Goal: Task Accomplishment & Management: Manage account settings

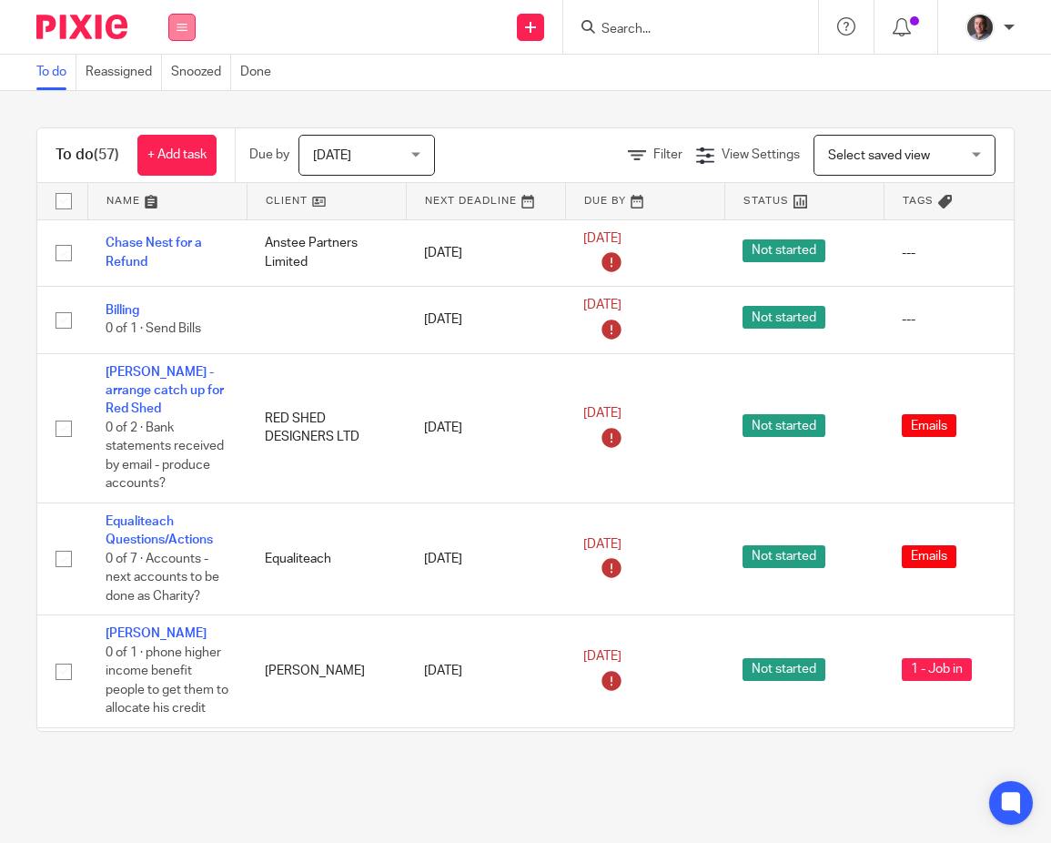
click at [179, 26] on icon at bounding box center [182, 27] width 11 height 11
click at [186, 109] on link "Email" at bounding box center [172, 111] width 30 height 13
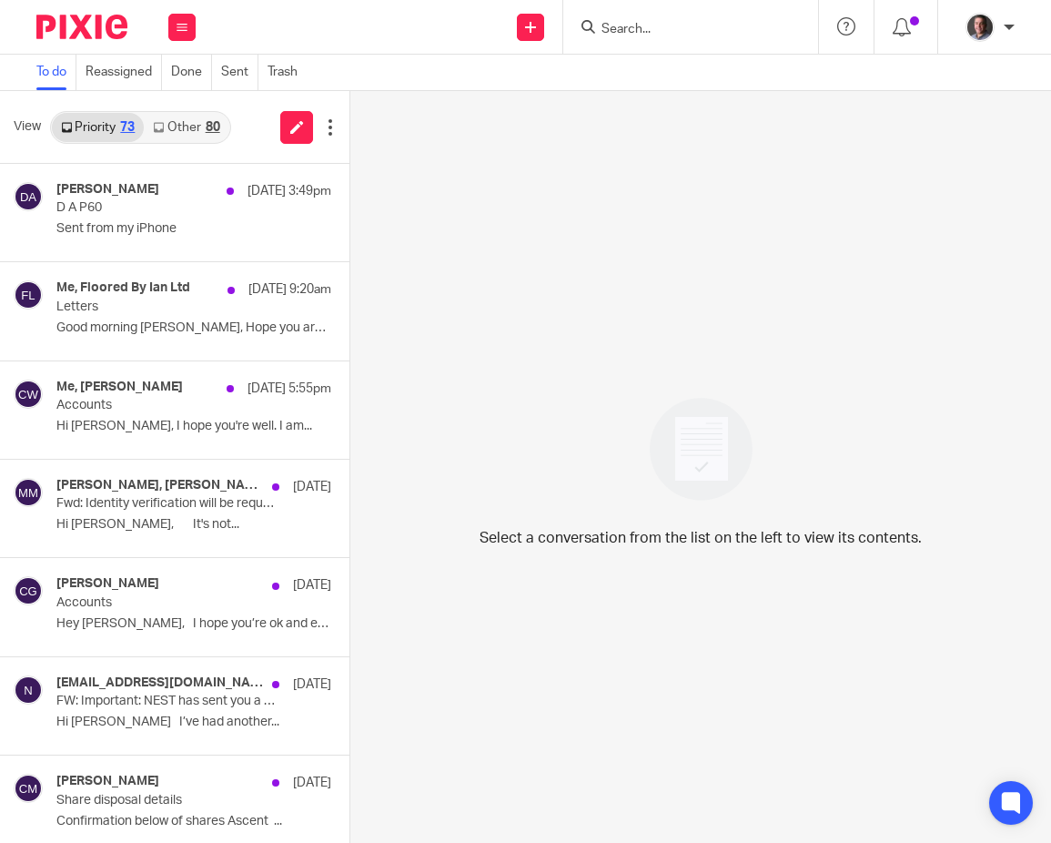
click at [201, 131] on link "Other 80" at bounding box center [186, 127] width 85 height 29
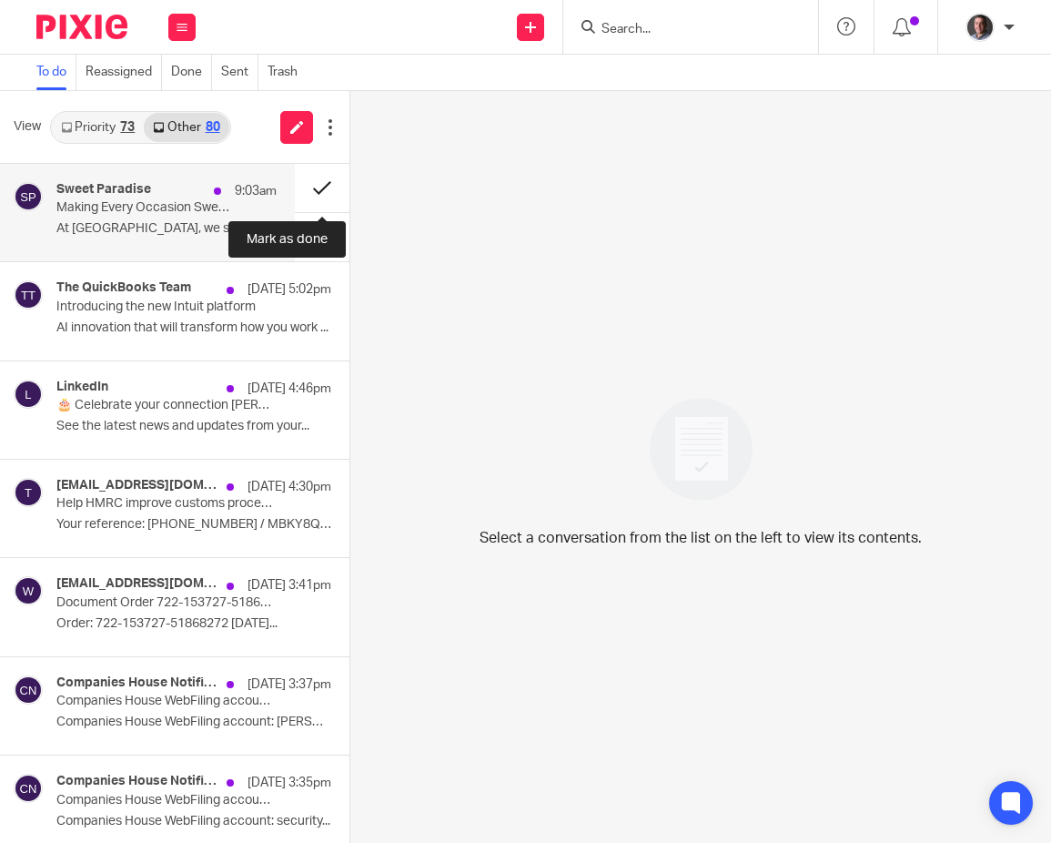
click at [318, 186] on button at bounding box center [322, 188] width 55 height 48
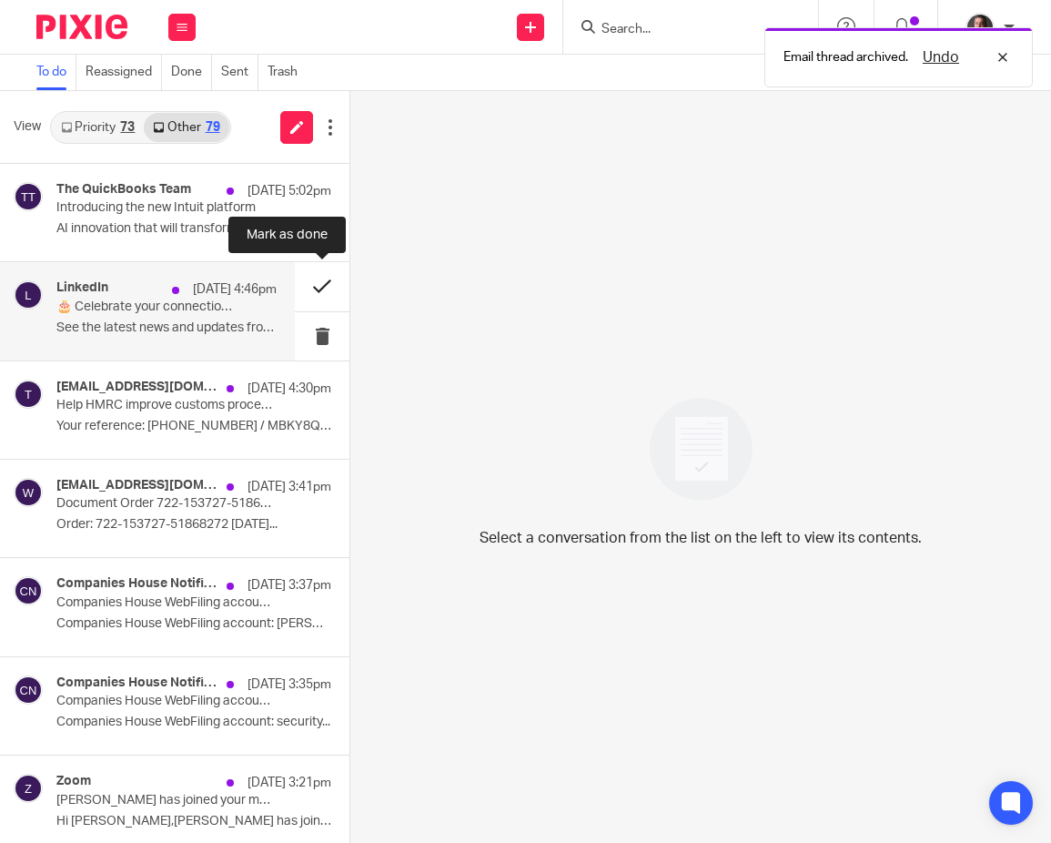
click at [318, 288] on button at bounding box center [322, 286] width 55 height 48
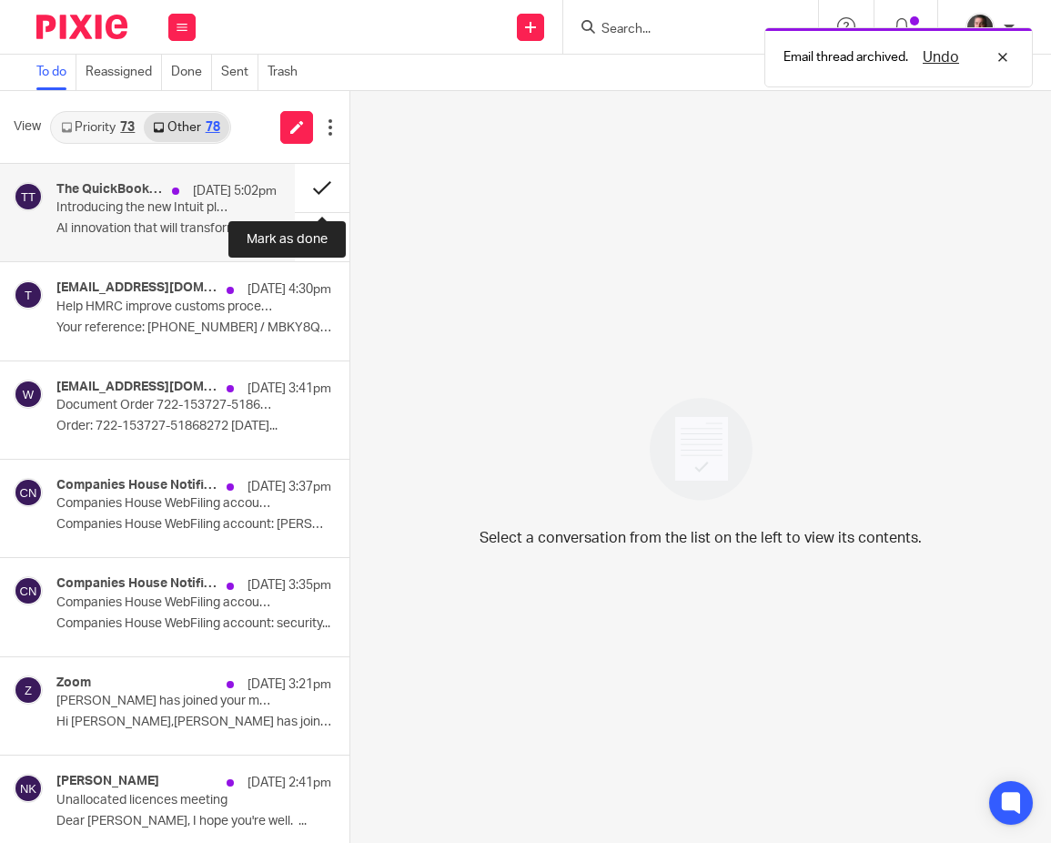
click at [323, 187] on button at bounding box center [322, 188] width 55 height 48
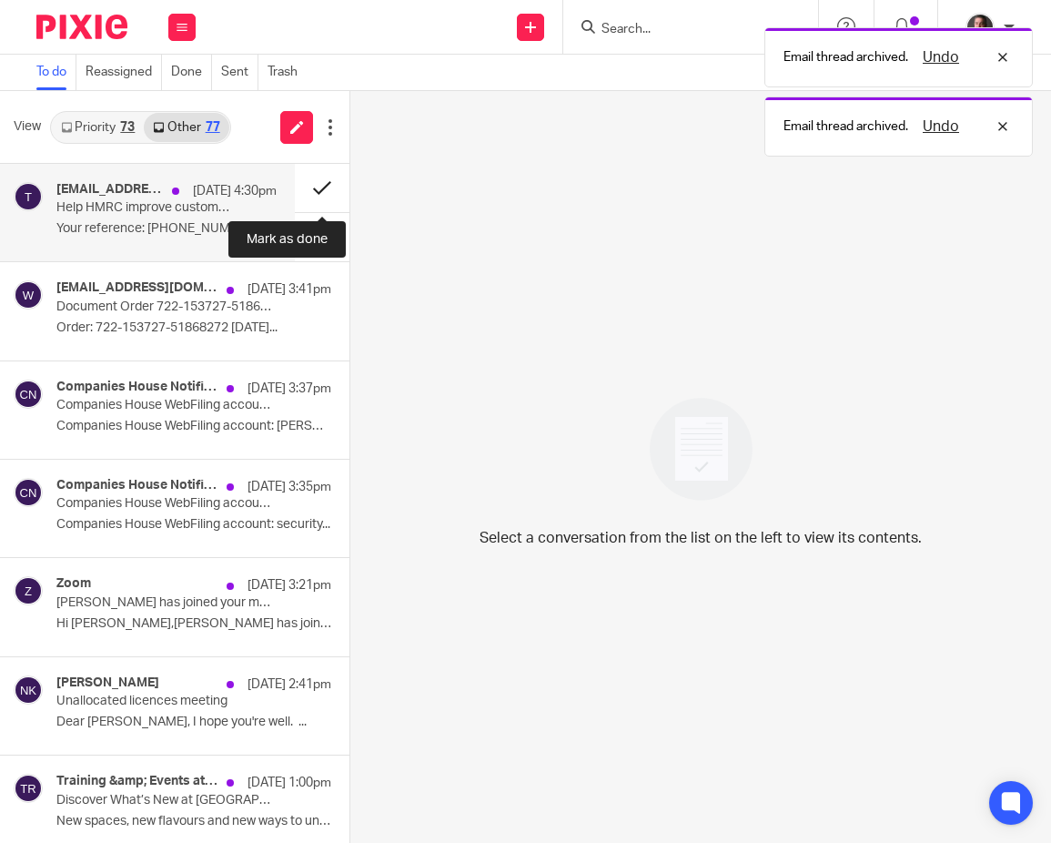
click at [319, 185] on button at bounding box center [322, 188] width 55 height 48
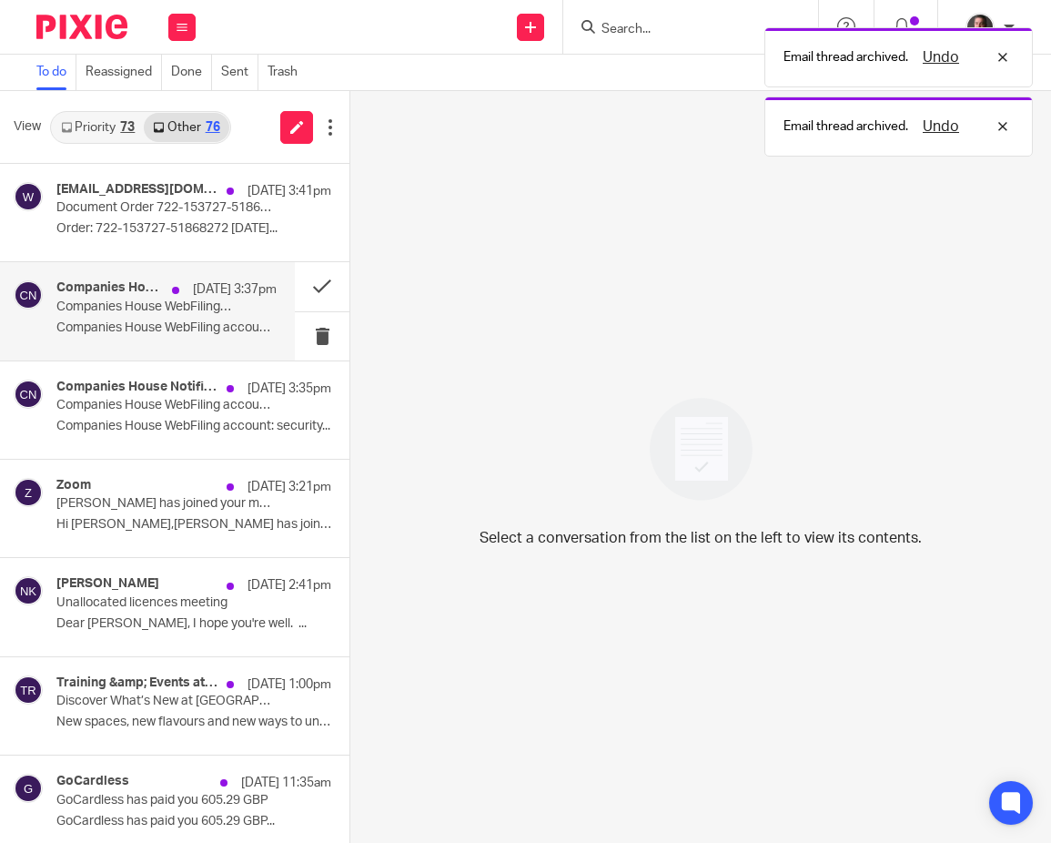
click at [187, 302] on p "Companies House WebFiling account: Cameron Paul authorised to file online for A…" at bounding box center [144, 306] width 177 height 15
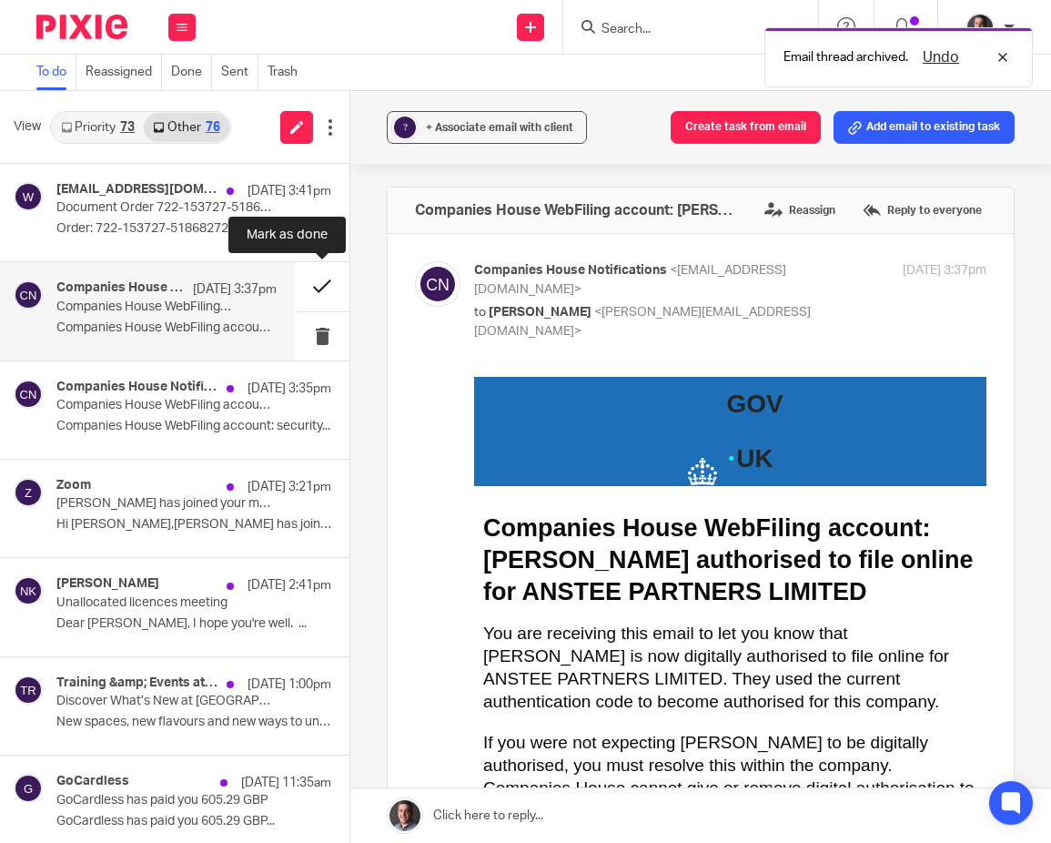
click at [321, 281] on button at bounding box center [322, 286] width 55 height 48
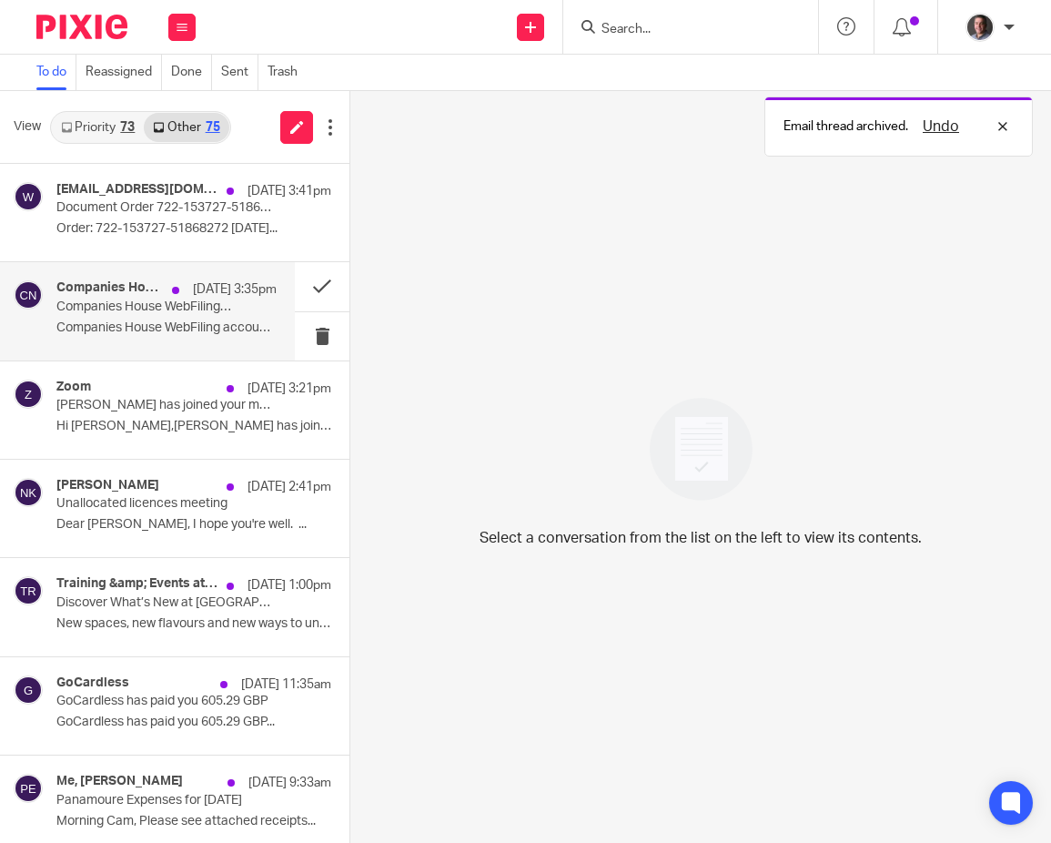
click at [207, 310] on p "Companies House WebFiling account: security code" at bounding box center [144, 306] width 177 height 15
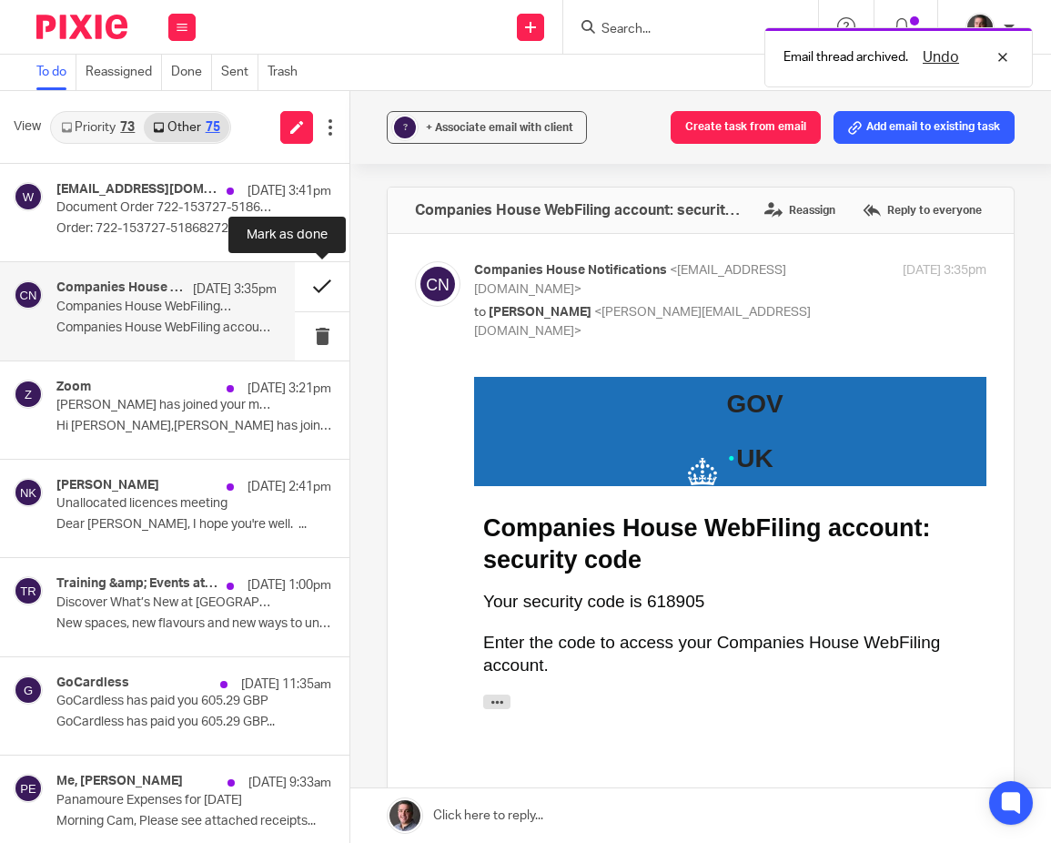
click at [325, 284] on button at bounding box center [322, 286] width 55 height 48
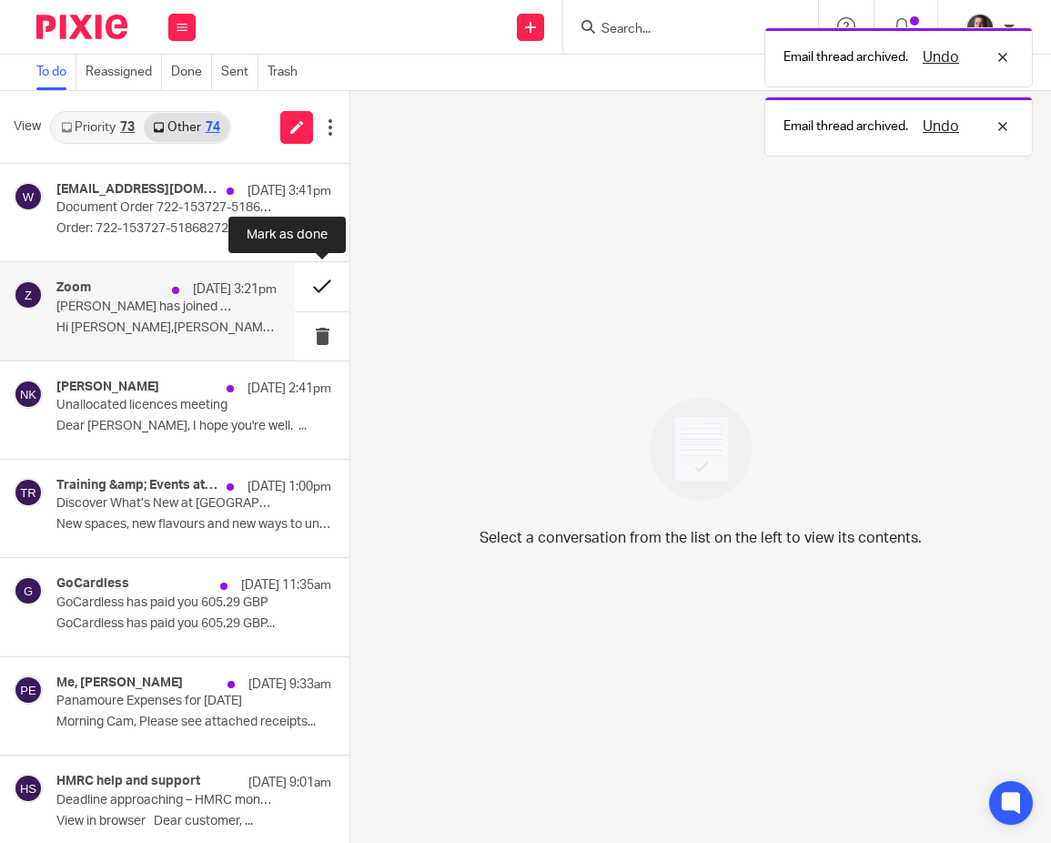
click at [319, 283] on button at bounding box center [322, 286] width 55 height 48
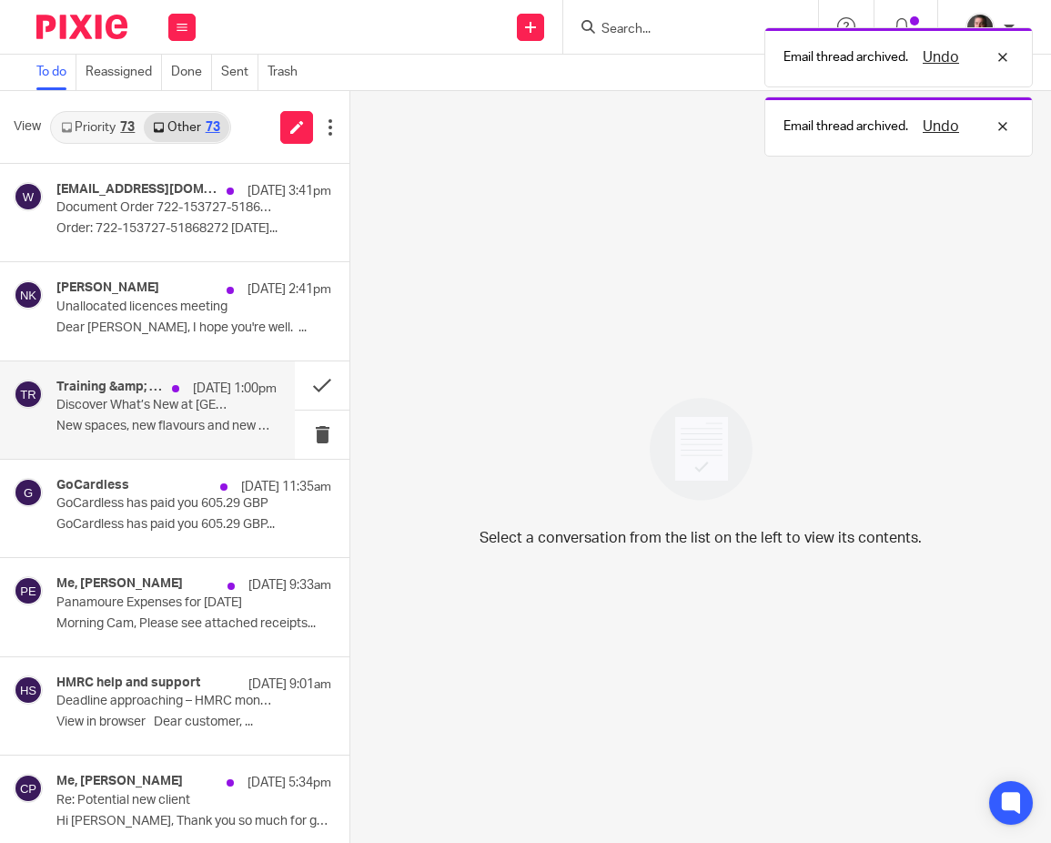
click at [168, 401] on p "Discover What’s New at Wyboston Lakes" at bounding box center [144, 405] width 177 height 15
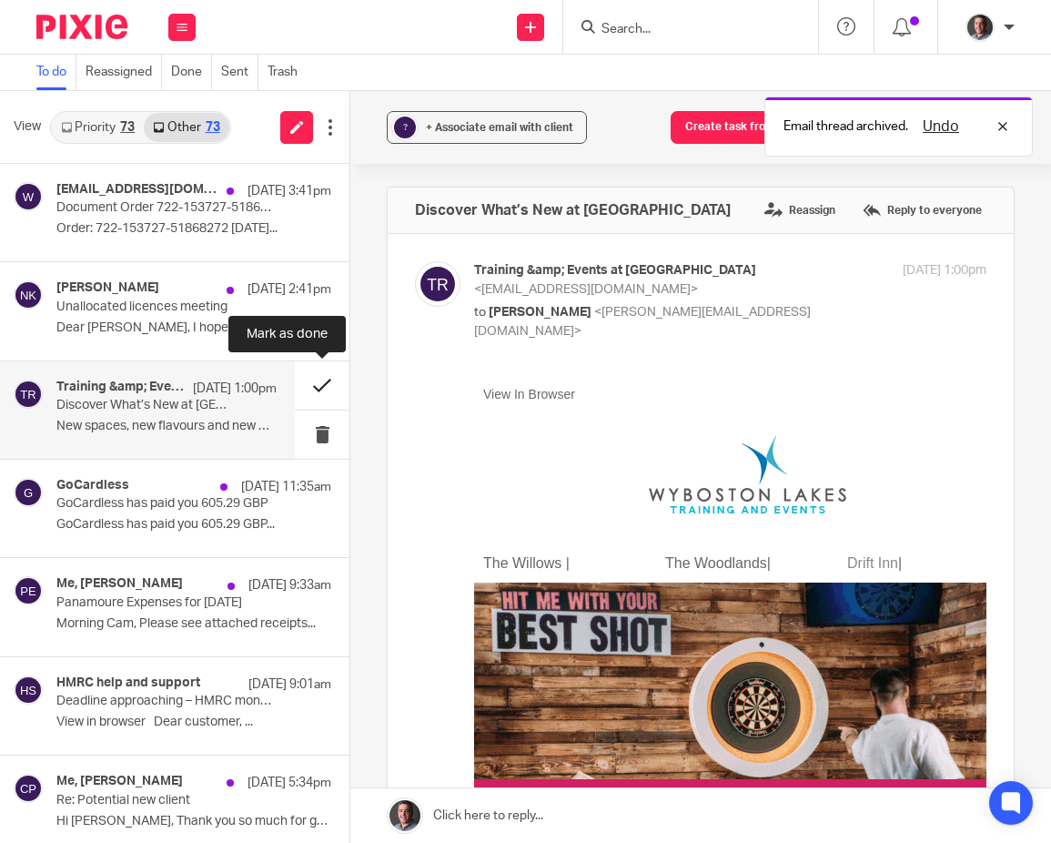
click at [320, 379] on button at bounding box center [322, 385] width 55 height 48
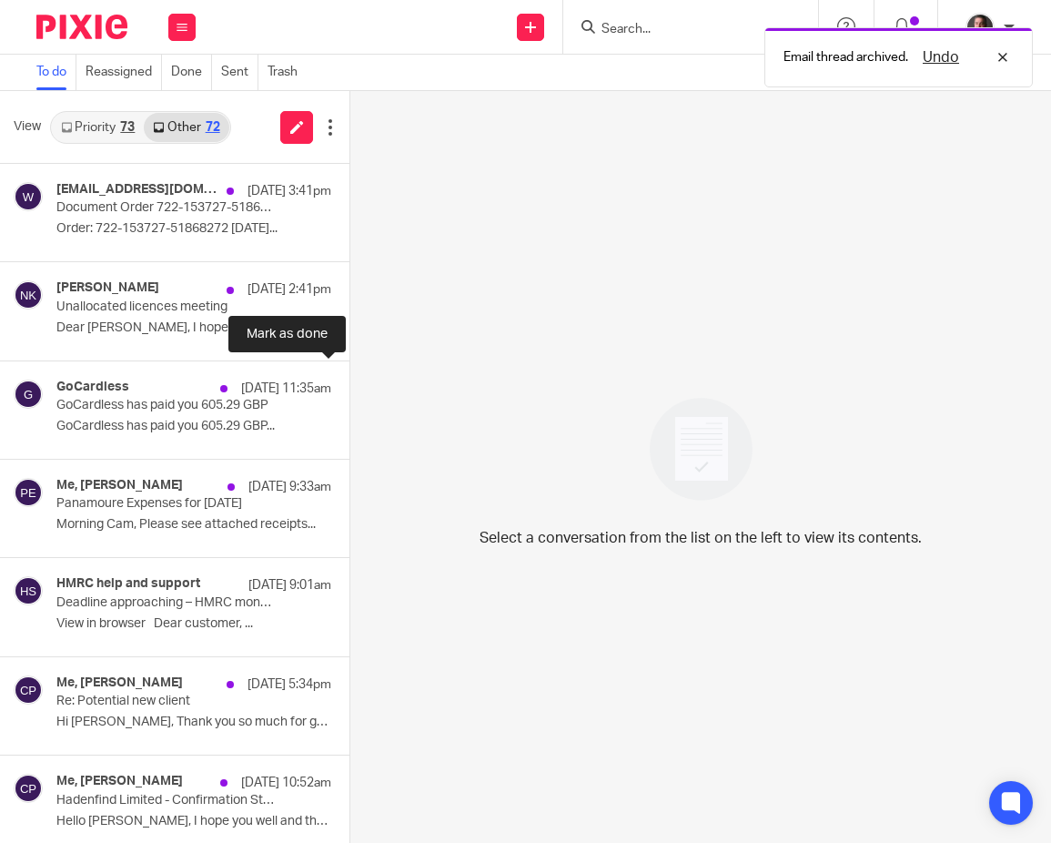
click at [349, 379] on button at bounding box center [356, 385] width 15 height 48
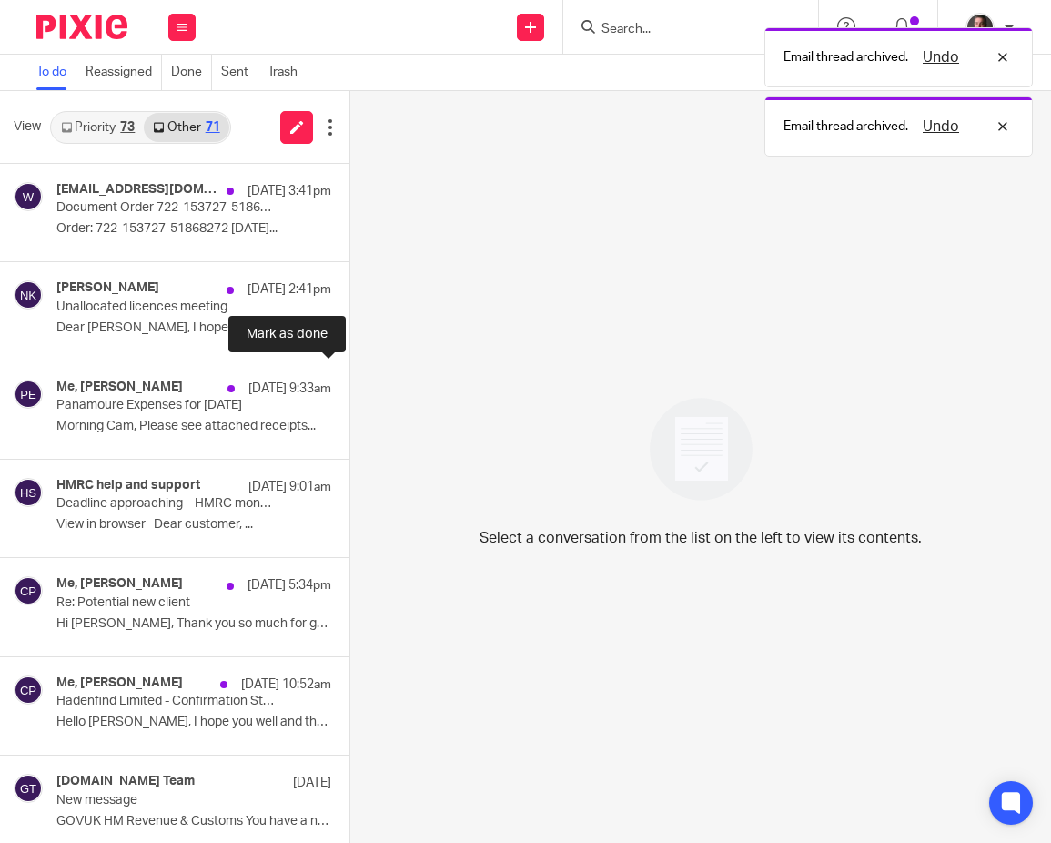
click at [349, 379] on button at bounding box center [356, 385] width 15 height 48
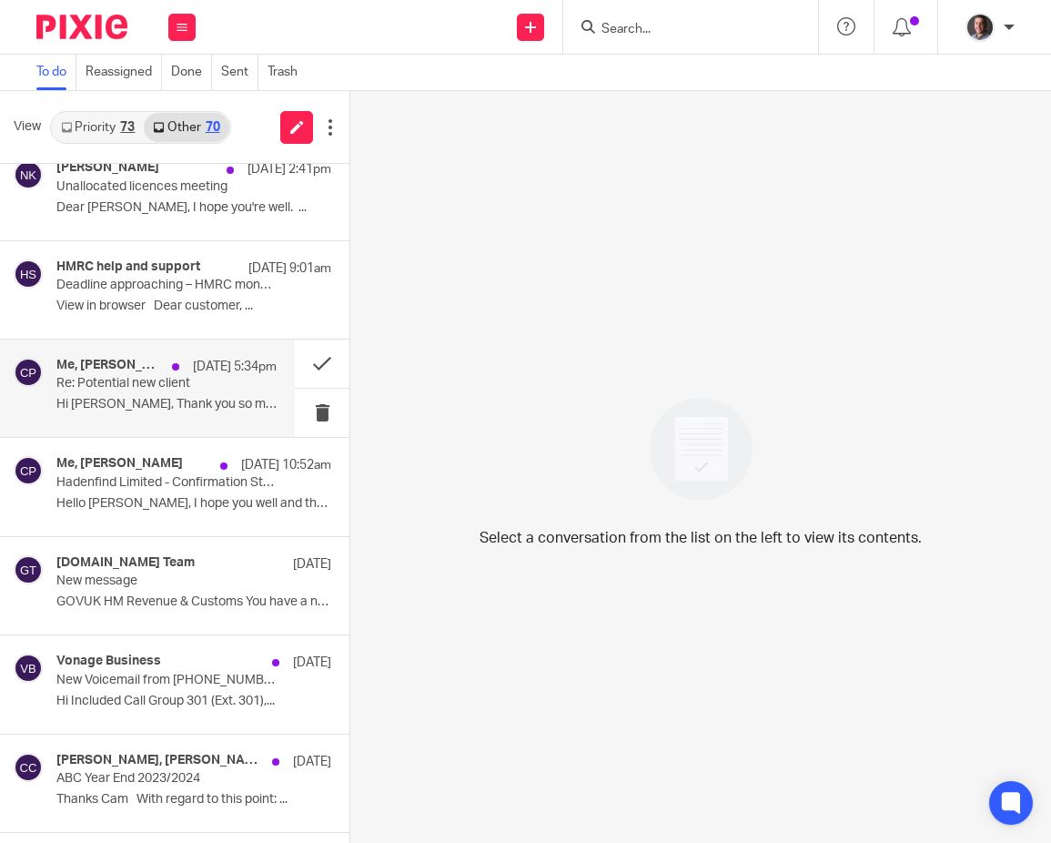
scroll to position [131, 0]
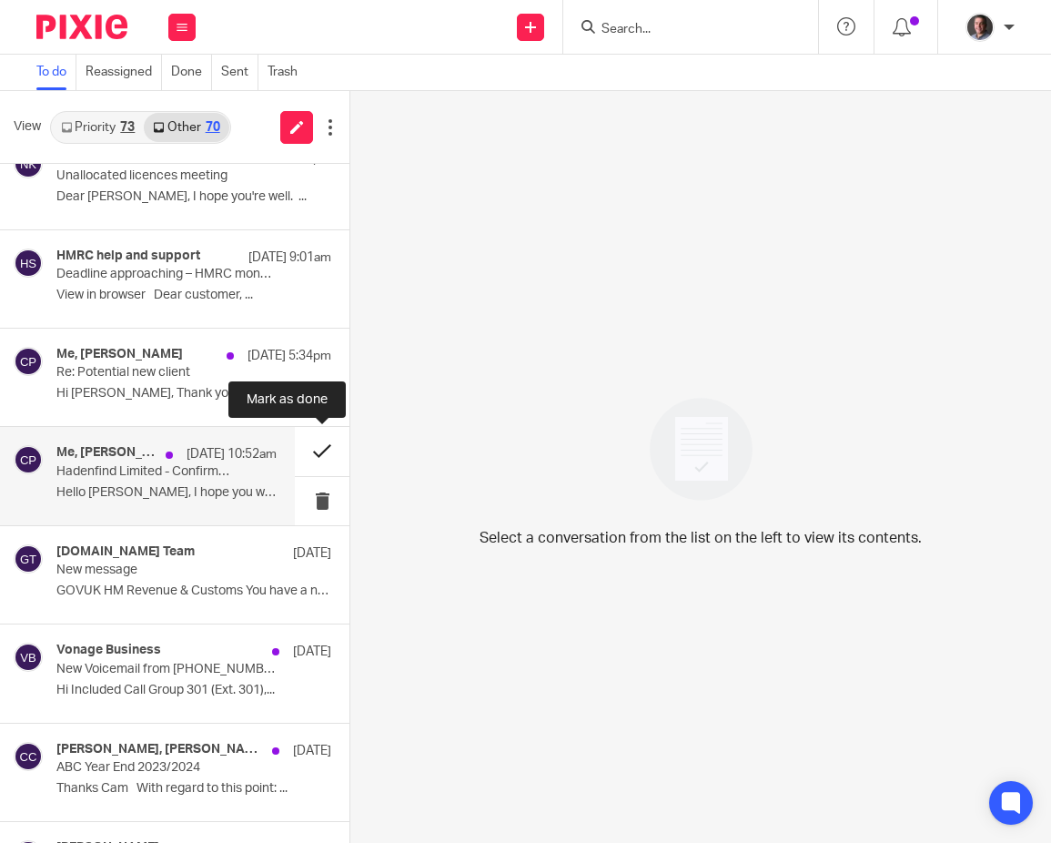
click at [318, 449] on button at bounding box center [322, 451] width 55 height 48
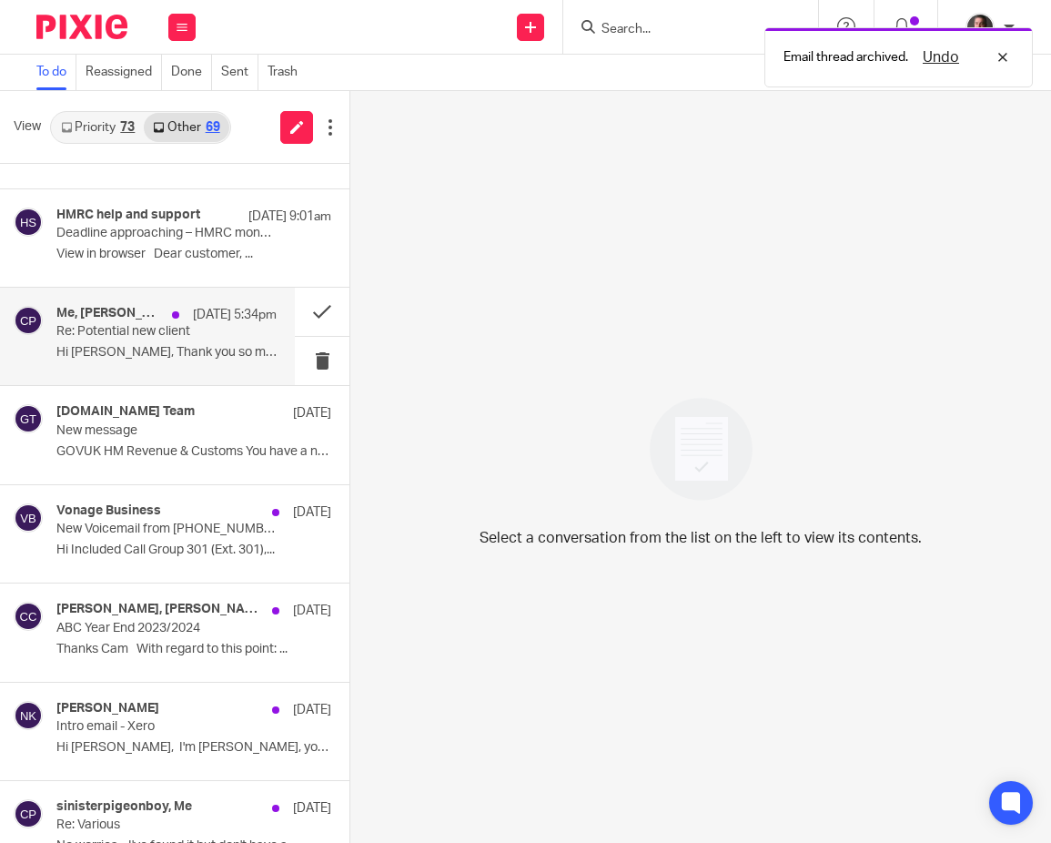
scroll to position [186, 0]
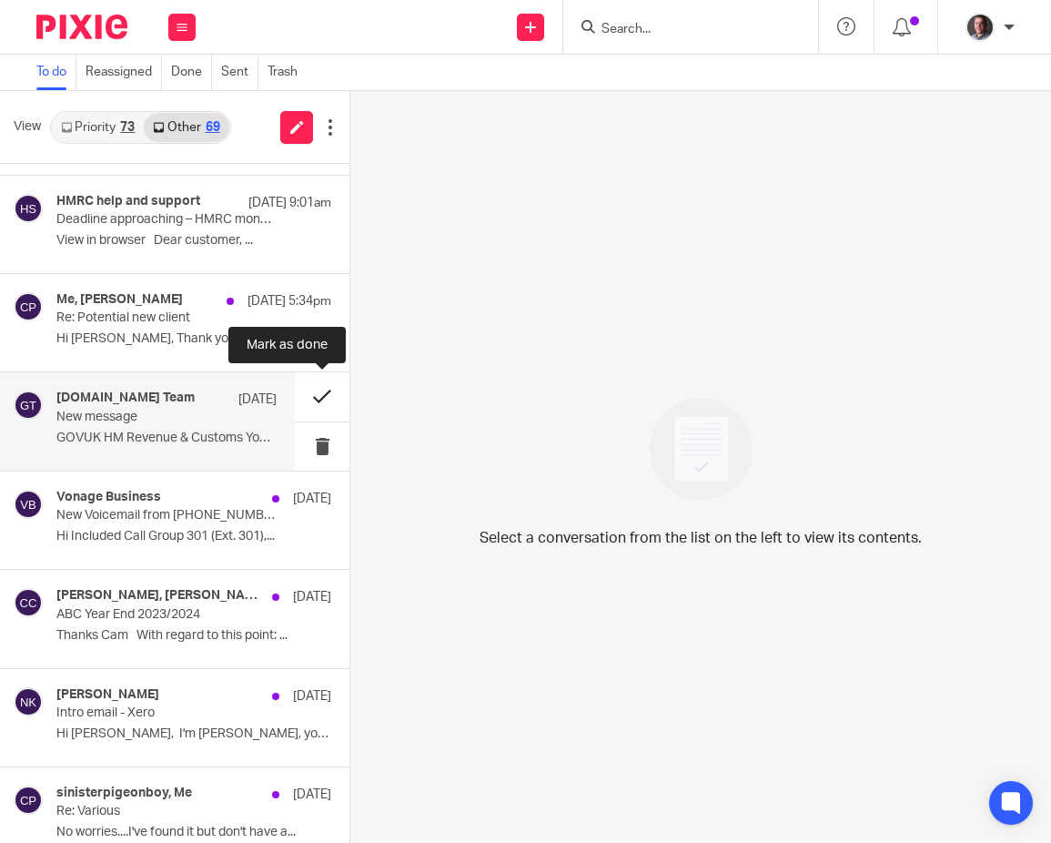
click at [325, 395] on button at bounding box center [322, 396] width 55 height 48
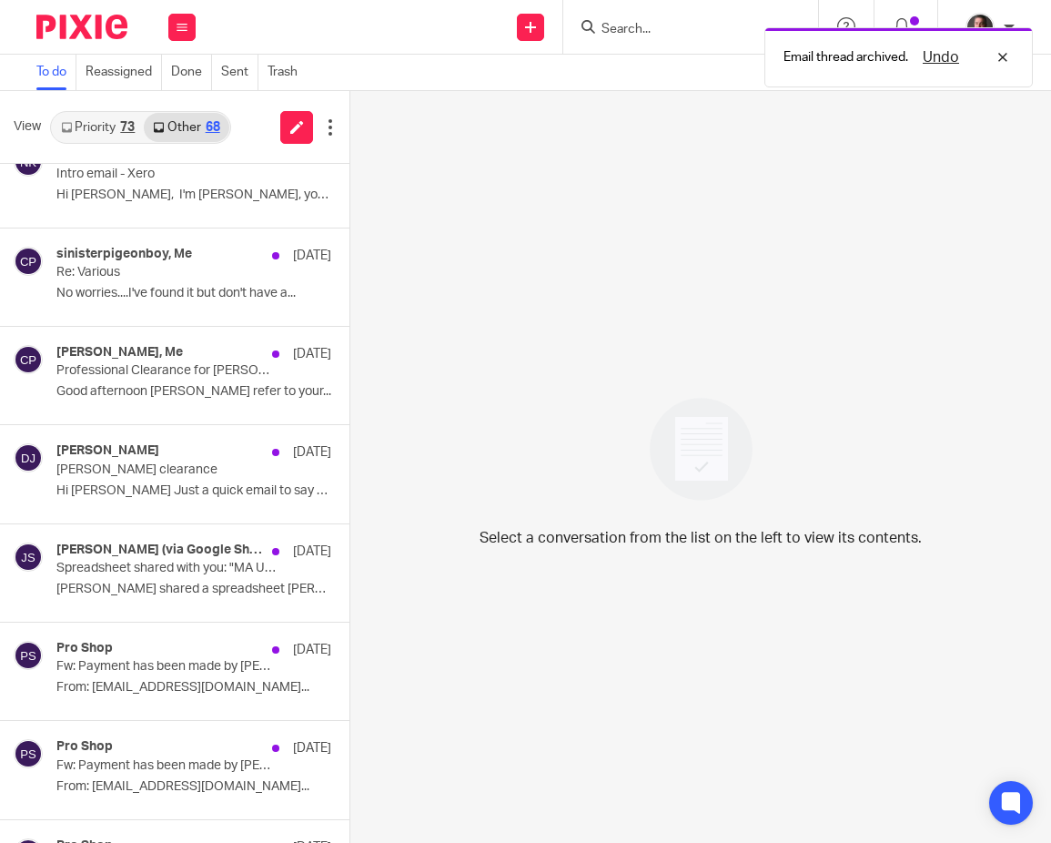
scroll to position [0, 0]
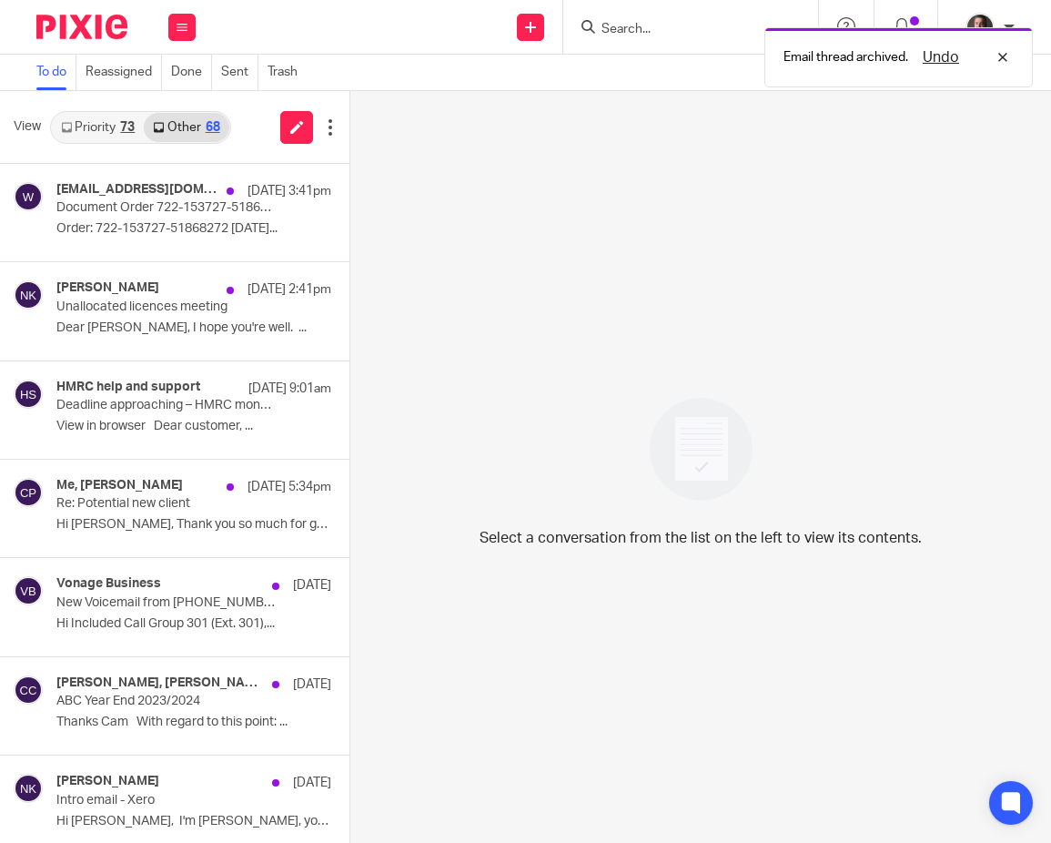
click at [103, 120] on link "Priority 73" at bounding box center [98, 127] width 92 height 29
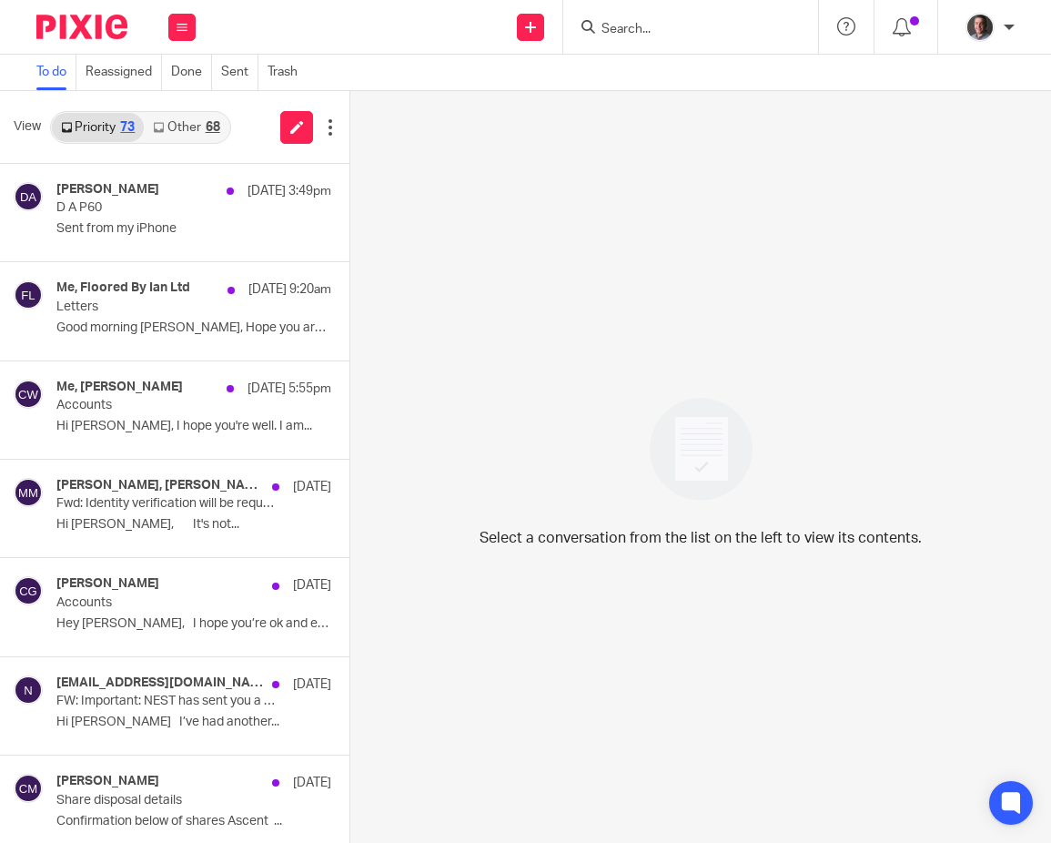
click at [192, 129] on link "Other 68" at bounding box center [186, 127] width 85 height 29
click at [182, 129] on link "Other 68" at bounding box center [186, 127] width 85 height 29
